Goal: Information Seeking & Learning: Learn about a topic

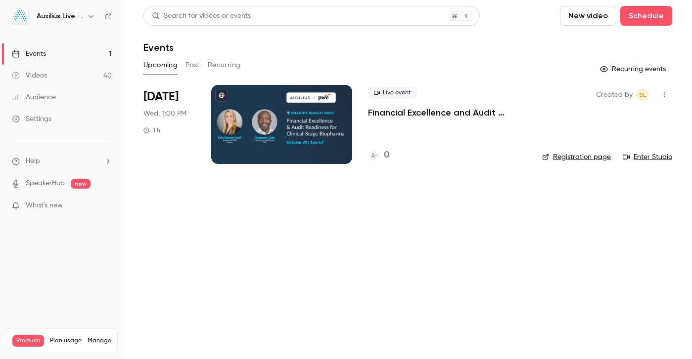
click at [81, 21] on h6 "Auxilius Live Sessions" at bounding box center [60, 16] width 46 height 10
click at [87, 17] on icon "button" at bounding box center [91, 16] width 8 height 8
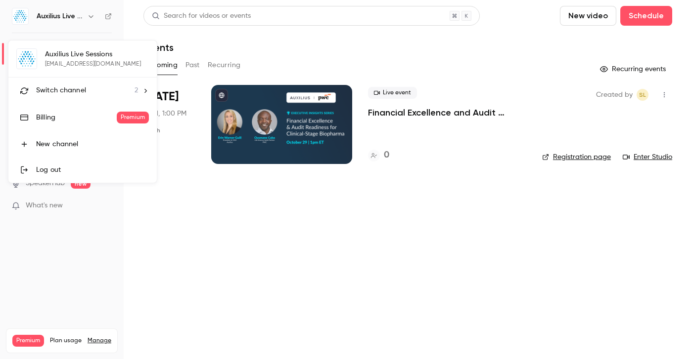
click at [65, 89] on span "Switch channel" at bounding box center [61, 91] width 50 height 10
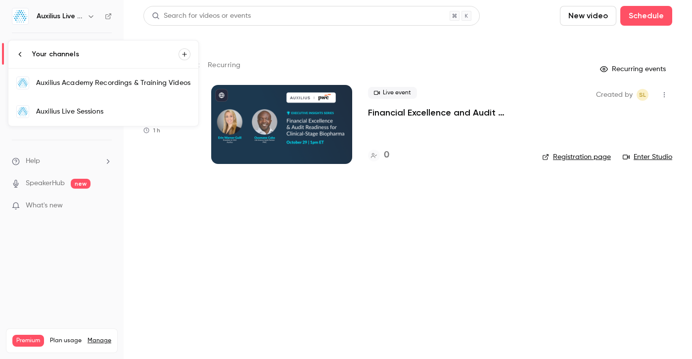
click at [85, 88] on link "Auxilius Academy Recordings & Training Videos" at bounding box center [103, 83] width 190 height 29
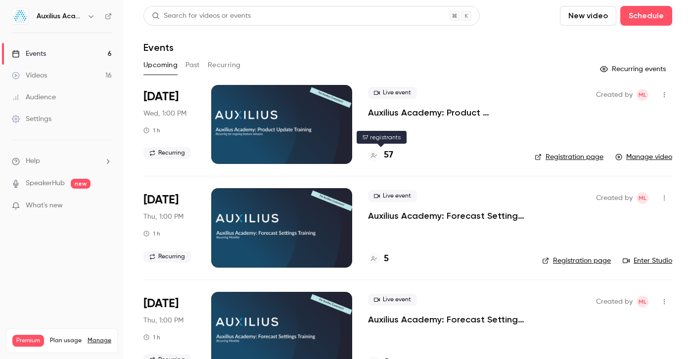
click at [386, 153] on h4 "57" at bounding box center [388, 155] width 9 height 13
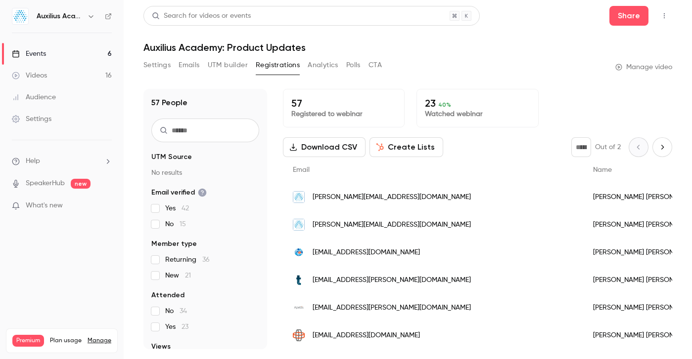
click at [433, 112] on p "Watched webinar" at bounding box center [477, 114] width 105 height 10
click at [474, 105] on p "23 40 %" at bounding box center [477, 103] width 105 height 12
click at [315, 58] on button "Analytics" at bounding box center [322, 65] width 31 height 16
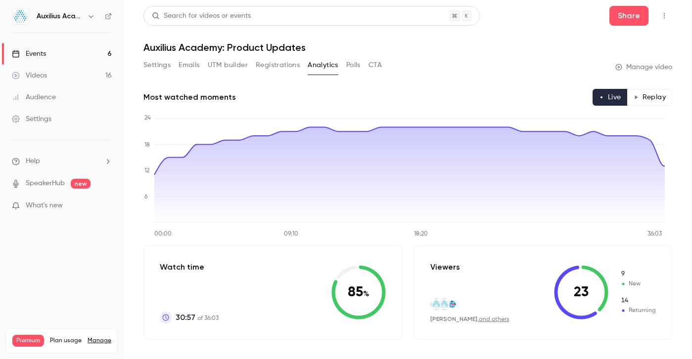
click at [54, 181] on link "SpeakerHub" at bounding box center [45, 183] width 39 height 10
click at [75, 16] on h6 "Auxilius Academy Recordings & Training Videos" at bounding box center [60, 16] width 46 height 10
click at [86, 18] on button "button" at bounding box center [91, 16] width 12 height 12
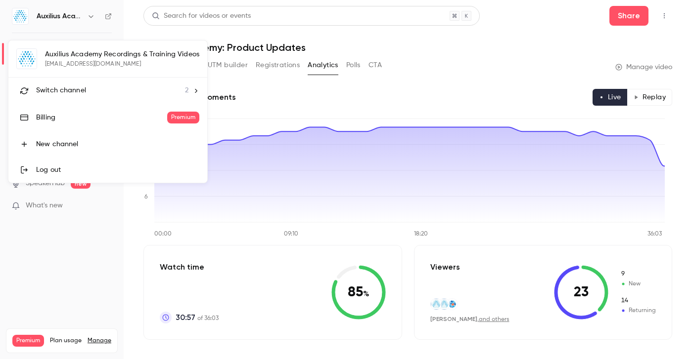
click at [298, 117] on div at bounding box center [346, 179] width 692 height 359
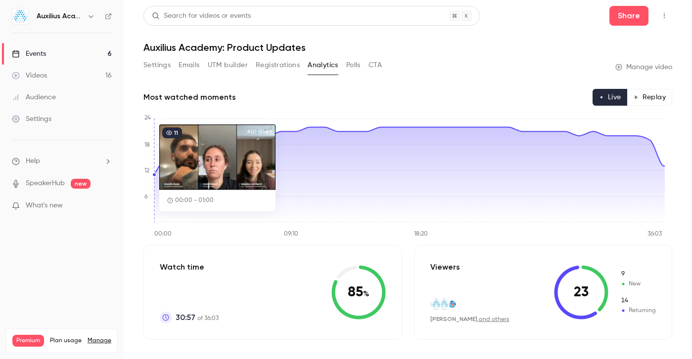
click at [37, 53] on div "Events" at bounding box center [29, 54] width 34 height 10
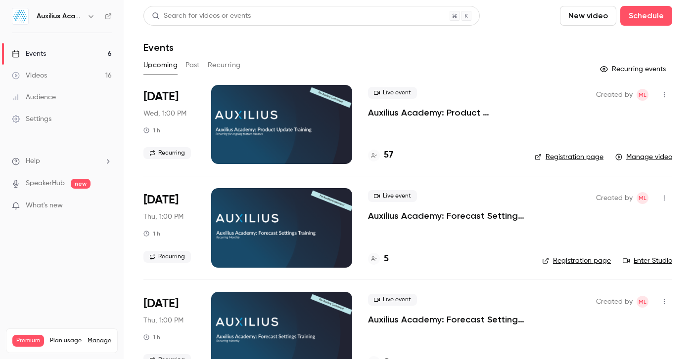
click at [392, 157] on h4 "57" at bounding box center [388, 155] width 9 height 13
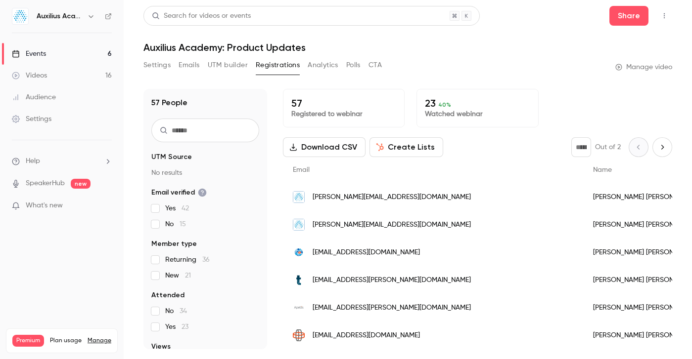
click at [428, 100] on p "23 40 %" at bounding box center [477, 103] width 105 height 12
click at [317, 66] on button "Analytics" at bounding box center [322, 65] width 31 height 16
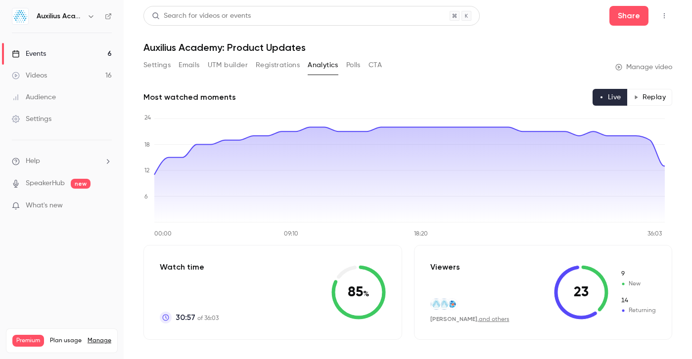
click at [24, 77] on div "Videos" at bounding box center [29, 76] width 35 height 10
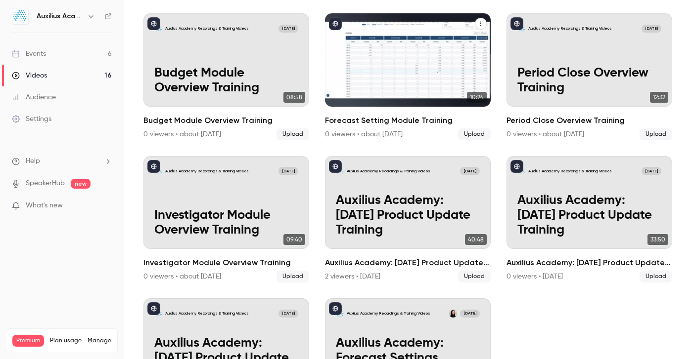
scroll to position [12, 0]
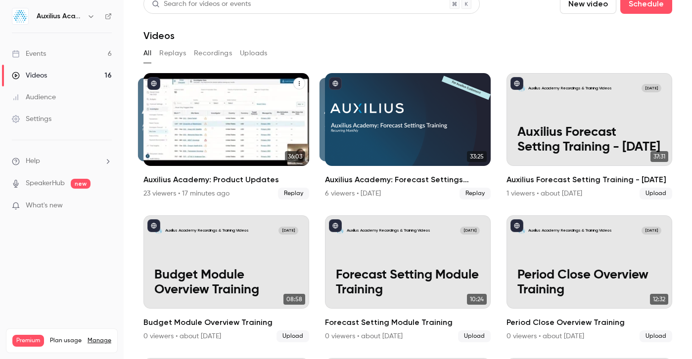
click at [157, 194] on div "23 viewers • 17 minutes ago" at bounding box center [186, 194] width 86 height 10
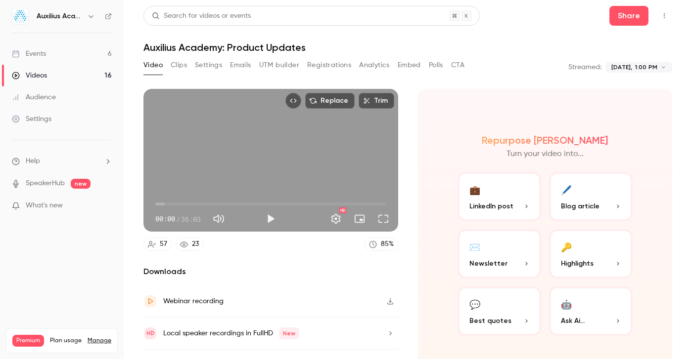
click at [343, 71] on button "Registrations" at bounding box center [329, 65] width 44 height 16
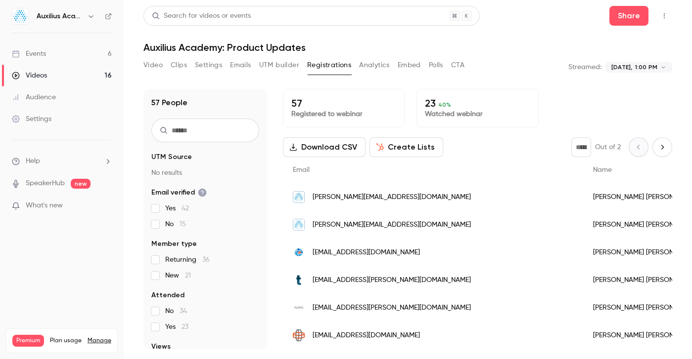
click at [379, 64] on button "Analytics" at bounding box center [374, 65] width 31 height 16
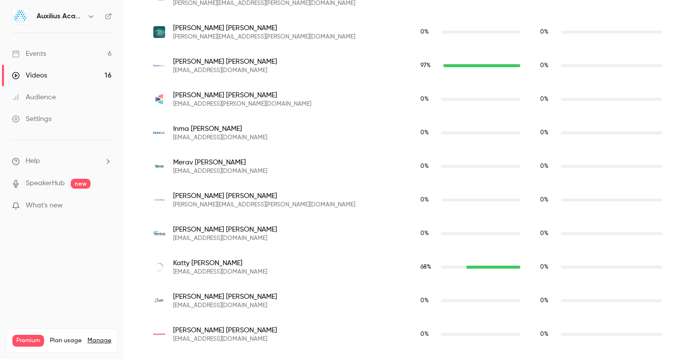
scroll to position [1972, 0]
